Goal: Find specific page/section: Find specific page/section

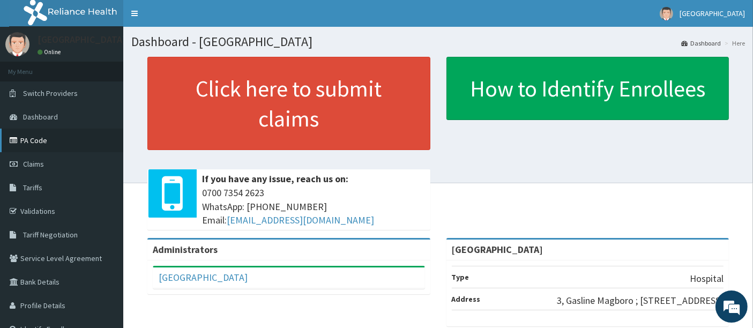
click at [52, 141] on link "PA Code" at bounding box center [61, 141] width 123 height 24
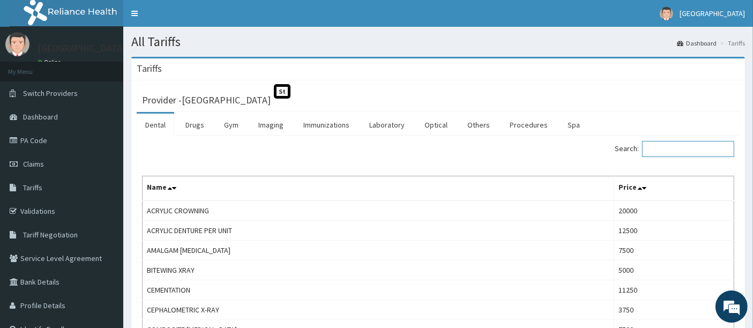
click at [702, 151] on input "Search:" at bounding box center [688, 149] width 92 height 16
click at [526, 126] on link "Procedures" at bounding box center [528, 125] width 55 height 23
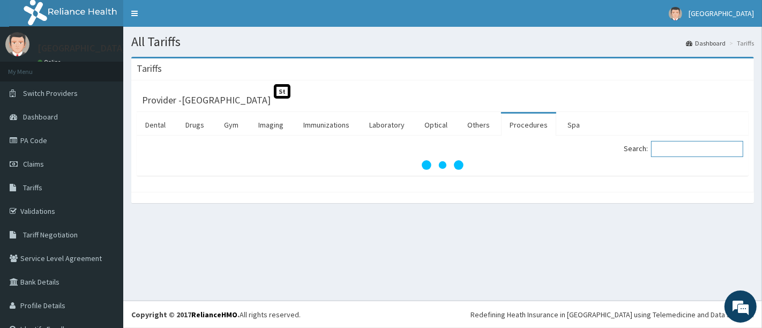
click at [687, 152] on input "Search:" at bounding box center [697, 149] width 92 height 16
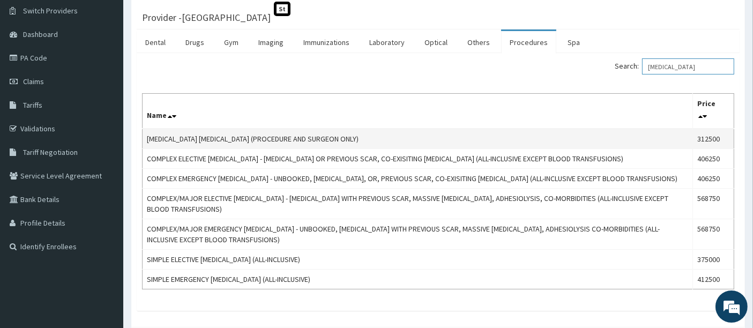
scroll to position [83, 0]
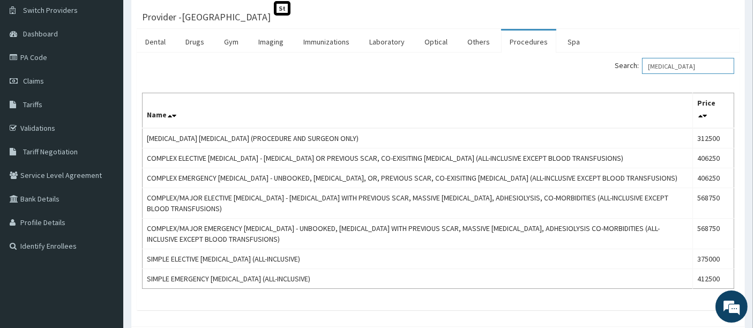
type input "[MEDICAL_DATA]"
click at [44, 59] on link "PA Code" at bounding box center [61, 58] width 123 height 24
